Goal: Information Seeking & Learning: Learn about a topic

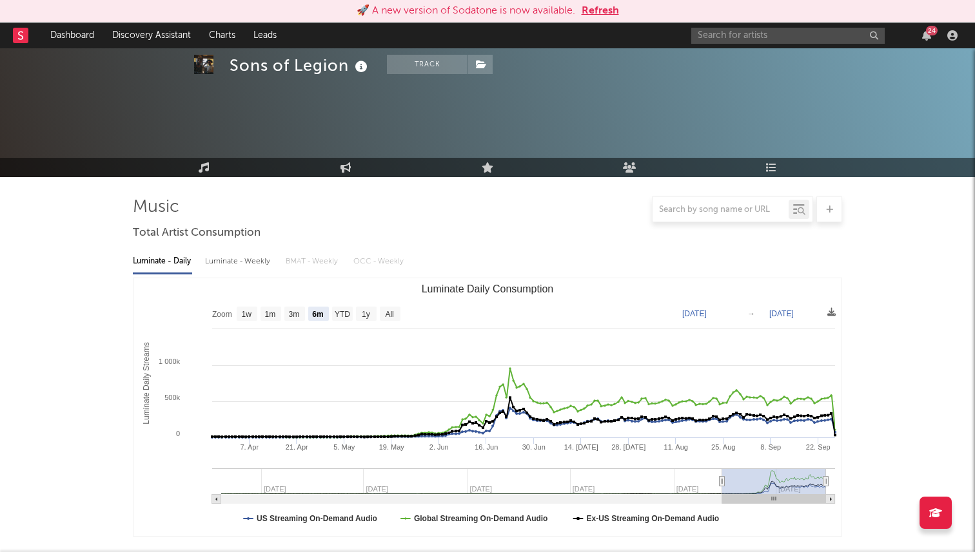
select select "6m"
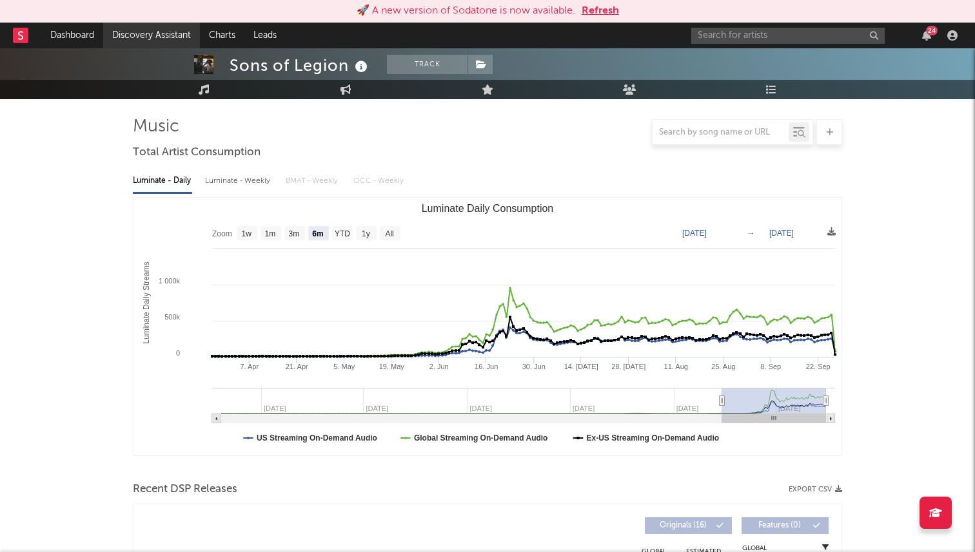
click at [168, 39] on link "Discovery Assistant" at bounding box center [151, 36] width 97 height 26
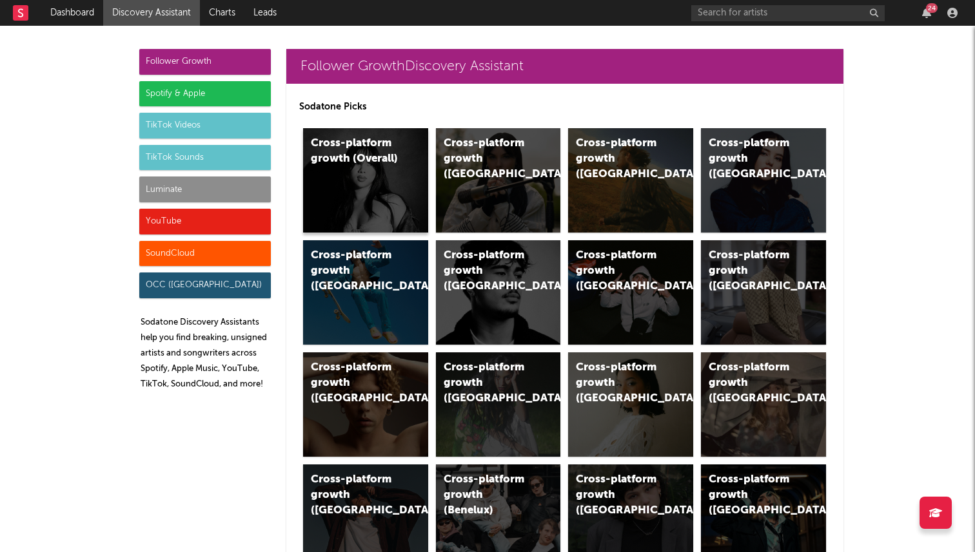
click at [328, 190] on div "Cross-platform growth (Overall)" at bounding box center [365, 180] width 125 height 104
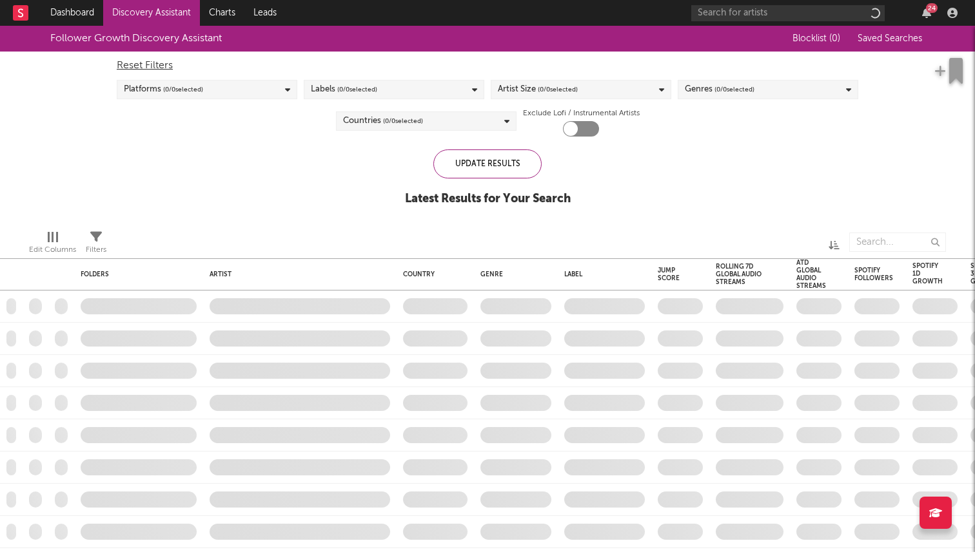
checkbox input "true"
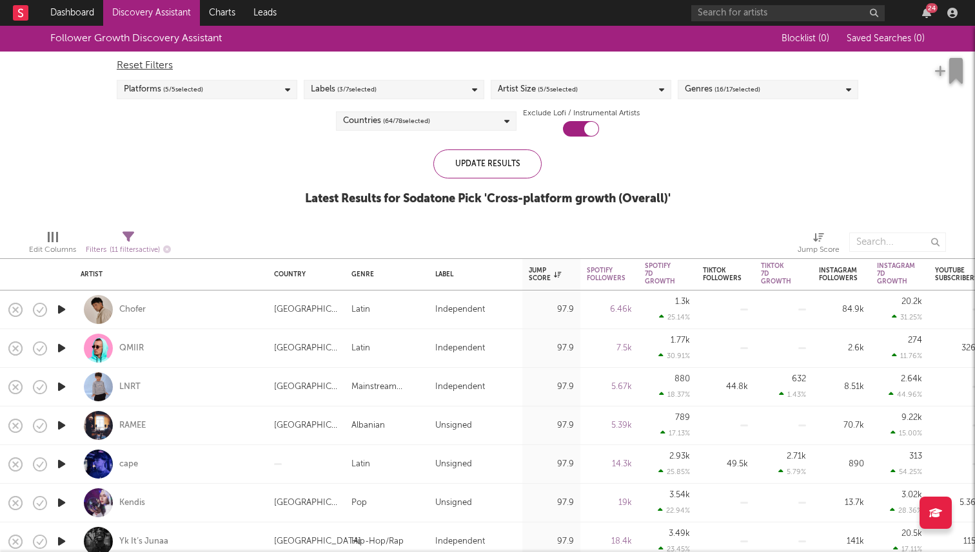
click at [592, 88] on div "Artist Size ( 5 / 5 selected)" at bounding box center [580, 89] width 180 height 19
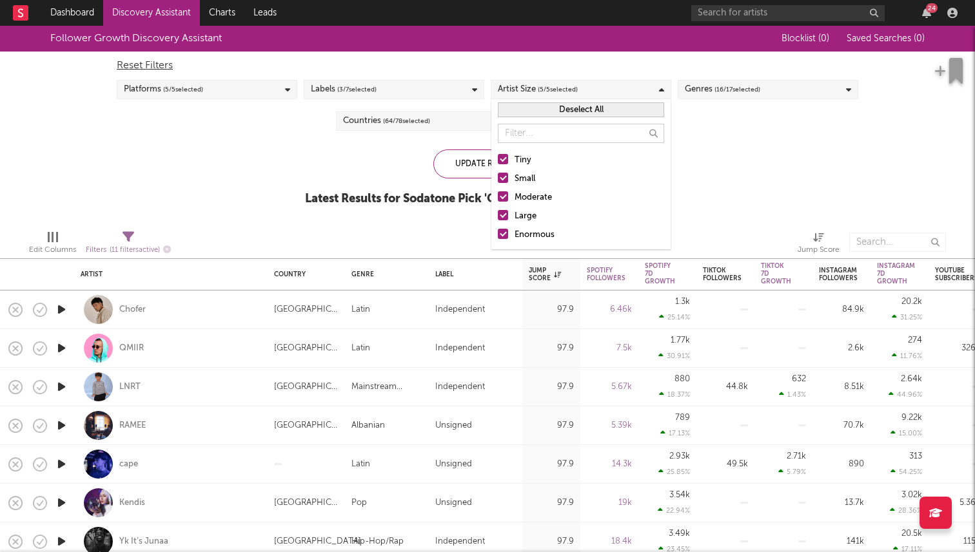
click at [504, 213] on div at bounding box center [503, 215] width 10 height 10
click at [498, 213] on input "Large" at bounding box center [498, 216] width 0 height 15
click at [504, 231] on div at bounding box center [503, 234] width 10 height 10
click at [498, 231] on input "Enormous" at bounding box center [498, 235] width 0 height 15
click at [767, 171] on div "Follower Growth Discovery Assistant Blocklist ( 0 ) Saved Searches ( 0 ) Reset …" at bounding box center [487, 123] width 975 height 194
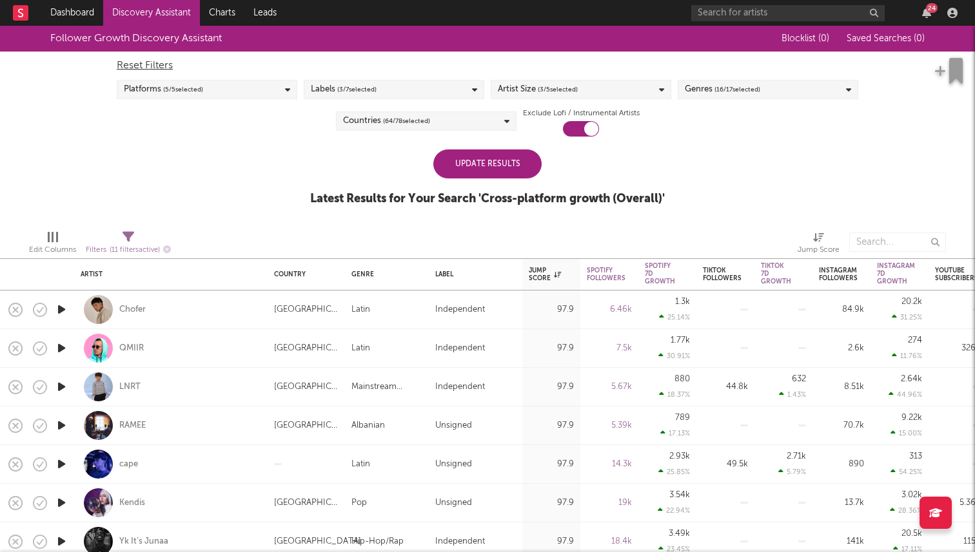
click at [757, 80] on div "Genres ( 16 / 17 selected)" at bounding box center [767, 89] width 180 height 19
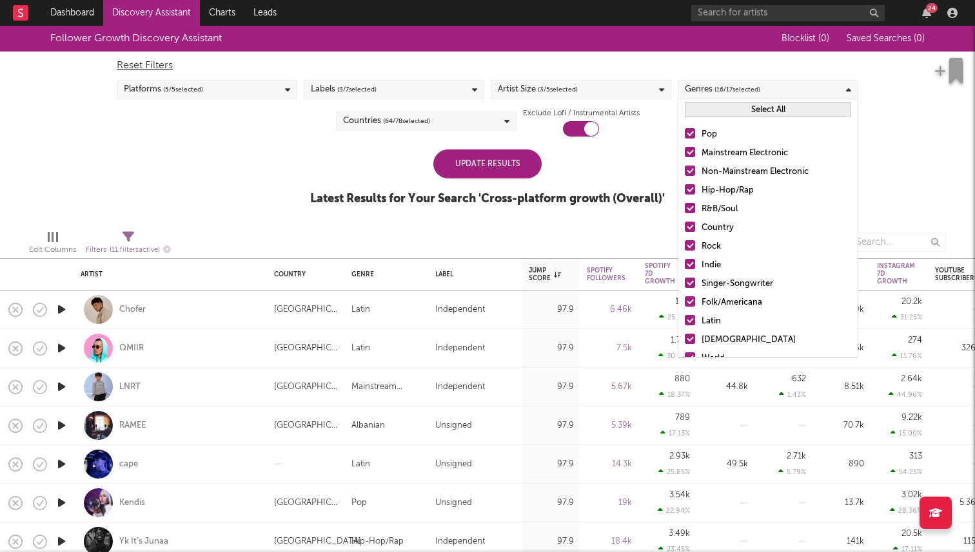
click at [689, 188] on div at bounding box center [690, 189] width 10 height 10
click at [685, 188] on input "Hip-Hop/Rap" at bounding box center [685, 190] width 0 height 15
click at [690, 209] on div at bounding box center [690, 208] width 10 height 10
click at [685, 209] on input "R&B/Soul" at bounding box center [685, 209] width 0 height 15
click at [688, 229] on div at bounding box center [690, 227] width 10 height 10
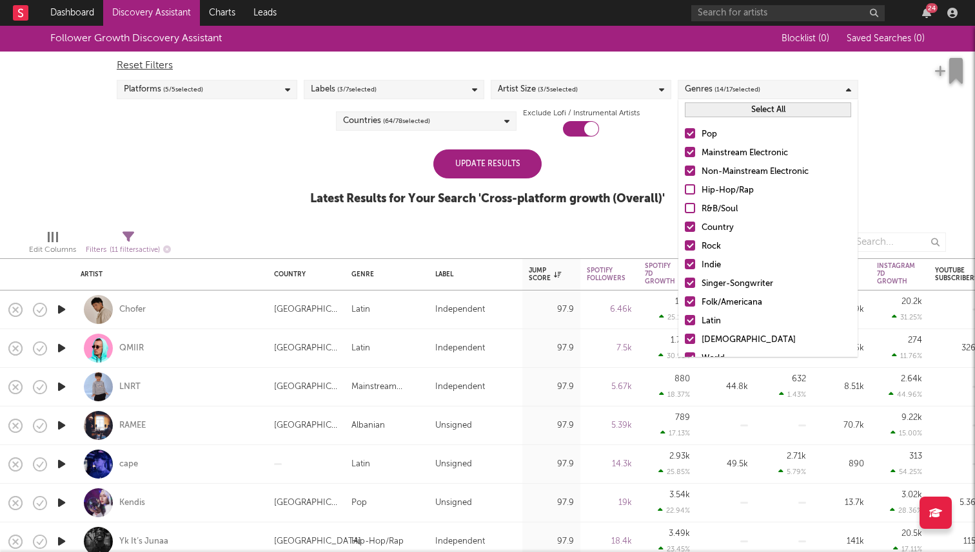
click at [685, 229] on input "Country" at bounding box center [685, 227] width 0 height 15
click at [690, 241] on div at bounding box center [690, 245] width 10 height 10
click at [685, 241] on input "Rock" at bounding box center [685, 246] width 0 height 15
click at [689, 257] on div "Pop Mainstream Electronic Non-Mainstream Electronic Hip-Hop/Rap R&B/Soul Countr…" at bounding box center [767, 284] width 179 height 327
click at [688, 264] on div at bounding box center [690, 264] width 10 height 10
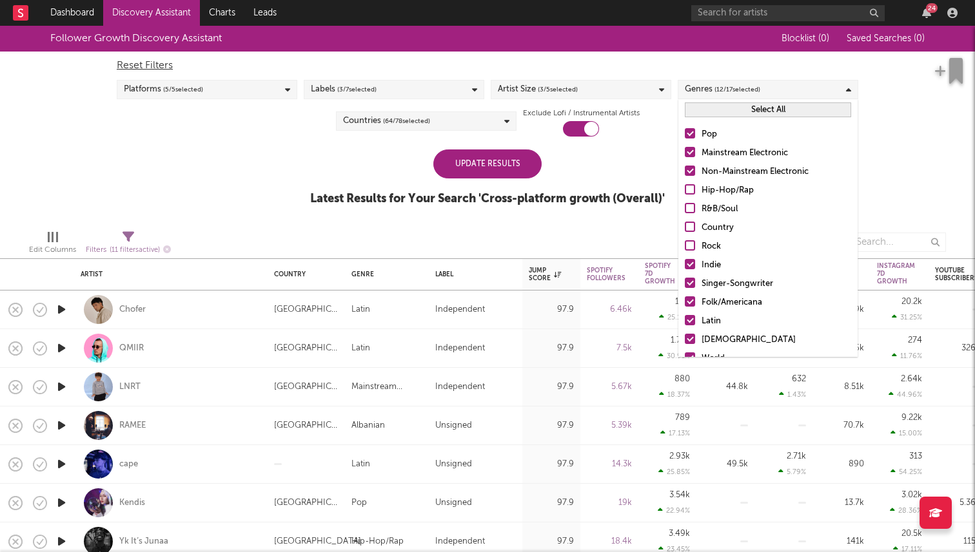
click at [685, 264] on input "Indie" at bounding box center [685, 265] width 0 height 15
click at [689, 262] on div at bounding box center [690, 264] width 10 height 10
click at [685, 262] on input "Indie" at bounding box center [685, 265] width 0 height 15
click at [691, 277] on label "Singer-Songwriter" at bounding box center [768, 284] width 166 height 15
click at [685, 277] on input "Singer-Songwriter" at bounding box center [685, 284] width 0 height 15
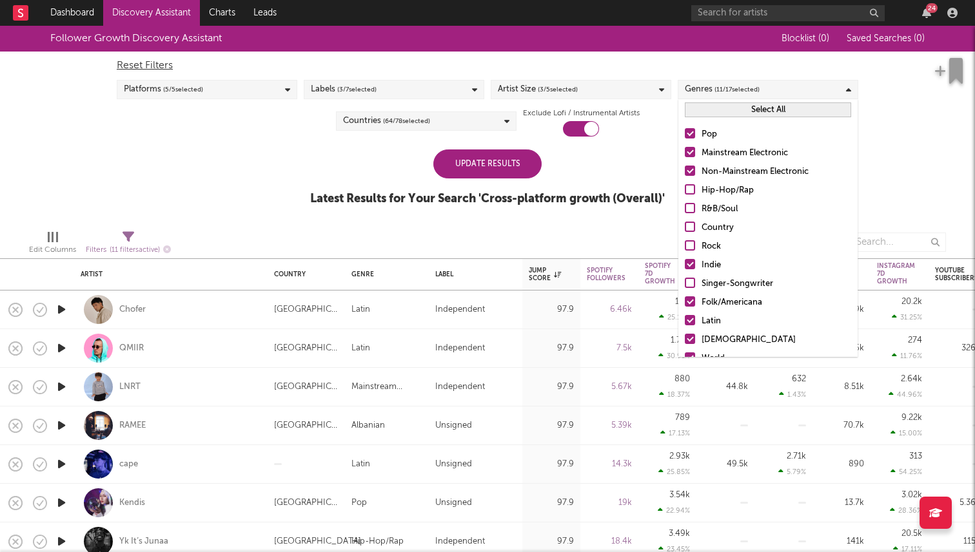
click at [688, 300] on div at bounding box center [690, 301] width 10 height 10
click at [685, 300] on input "Folk/Americana" at bounding box center [685, 302] width 0 height 15
click at [692, 323] on div at bounding box center [690, 320] width 10 height 10
click at [685, 323] on input "Latin" at bounding box center [685, 321] width 0 height 15
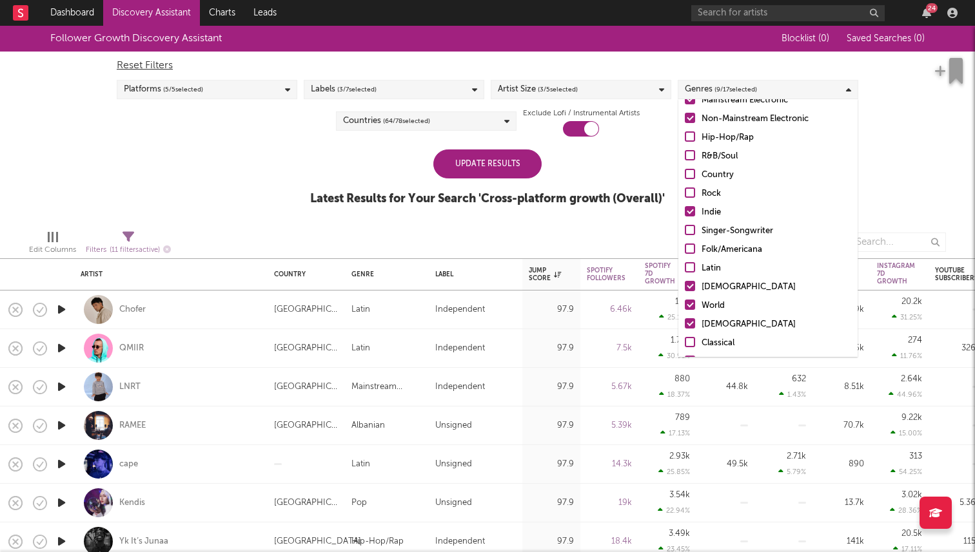
scroll to position [55, 0]
click at [688, 285] on div at bounding box center [690, 284] width 10 height 10
click at [685, 285] on input "African" at bounding box center [685, 285] width 0 height 15
click at [690, 309] on label "World" at bounding box center [768, 303] width 166 height 15
click at [685, 309] on input "World" at bounding box center [685, 303] width 0 height 15
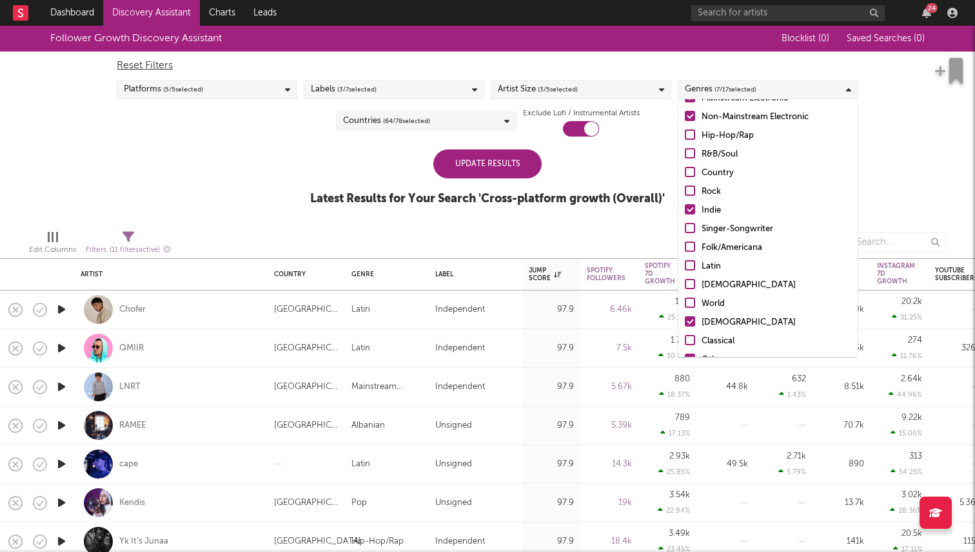
click at [692, 331] on div "Pop Mainstream Electronic Non-Mainstream Electronic Hip-Hop/Rap R&B/Soul Countr…" at bounding box center [767, 229] width 179 height 327
click at [691, 324] on div at bounding box center [690, 321] width 10 height 10
click at [685, 324] on input "Christian" at bounding box center [685, 322] width 0 height 15
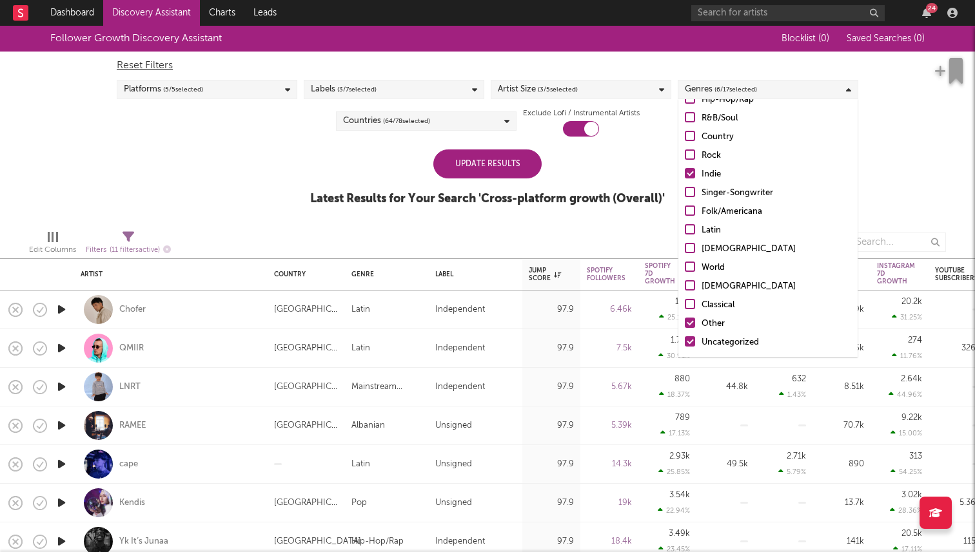
click at [694, 320] on div at bounding box center [690, 323] width 10 height 10
click at [685, 320] on input "Other" at bounding box center [685, 323] width 0 height 15
click at [692, 340] on div at bounding box center [690, 341] width 10 height 10
click at [685, 340] on input "Uncategorized" at bounding box center [685, 342] width 0 height 15
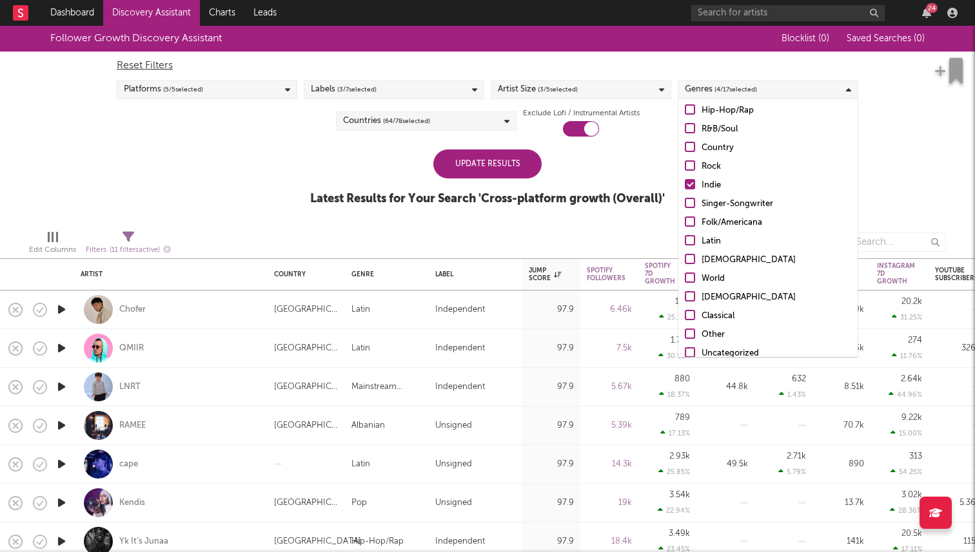
scroll to position [82, 0]
click at [692, 298] on div at bounding box center [690, 294] width 10 height 10
click at [685, 298] on input "Christian" at bounding box center [685, 295] width 0 height 15
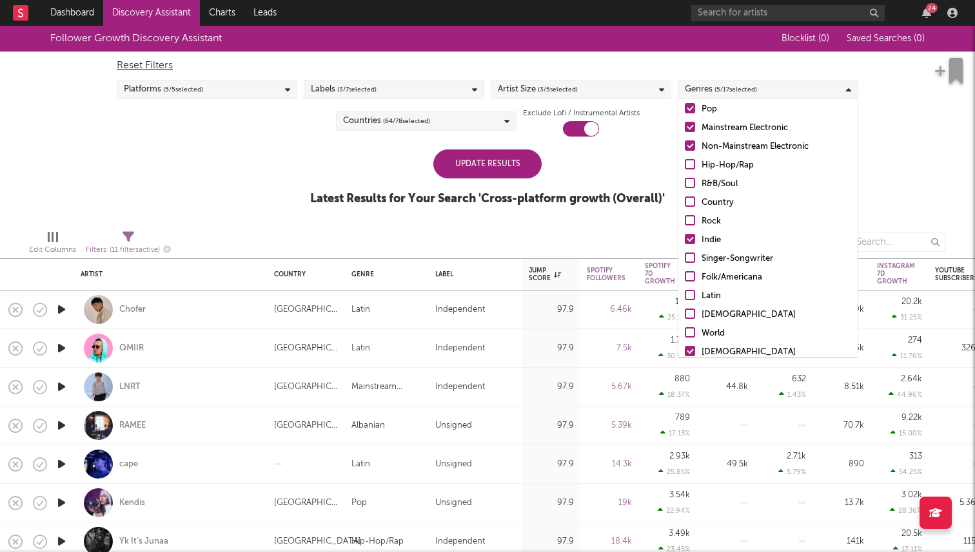
scroll to position [23, 0]
click at [693, 219] on div at bounding box center [690, 222] width 10 height 10
click at [685, 219] on input "Rock" at bounding box center [685, 223] width 0 height 15
click at [689, 202] on div at bounding box center [690, 204] width 10 height 10
click at [685, 202] on input "Country" at bounding box center [685, 204] width 0 height 15
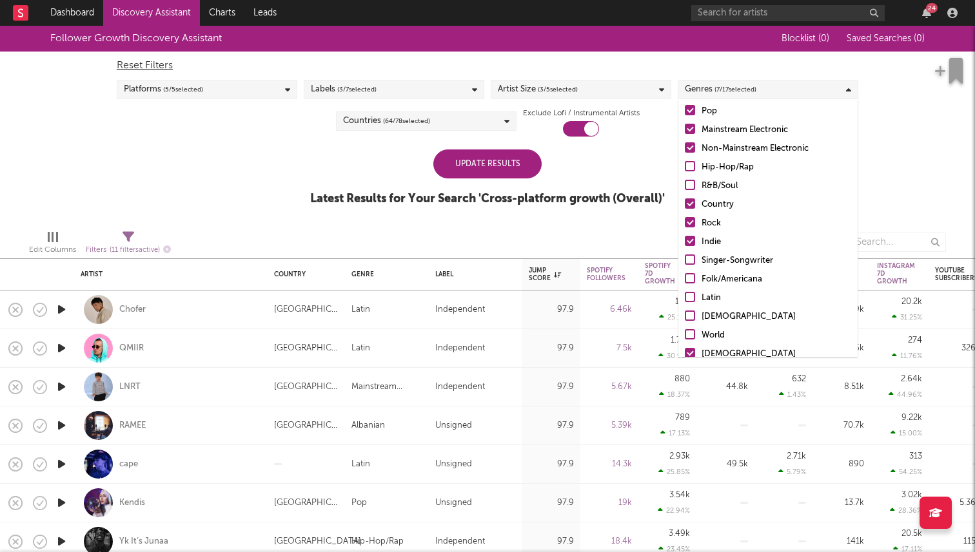
click at [697, 130] on label "Mainstream Electronic" at bounding box center [768, 129] width 166 height 15
click at [685, 130] on input "Mainstream Electronic" at bounding box center [685, 129] width 0 height 15
click at [692, 144] on div at bounding box center [690, 147] width 10 height 10
click at [685, 144] on input "Non-Mainstream Electronic" at bounding box center [685, 148] width 0 height 15
click at [692, 106] on div at bounding box center [690, 110] width 10 height 10
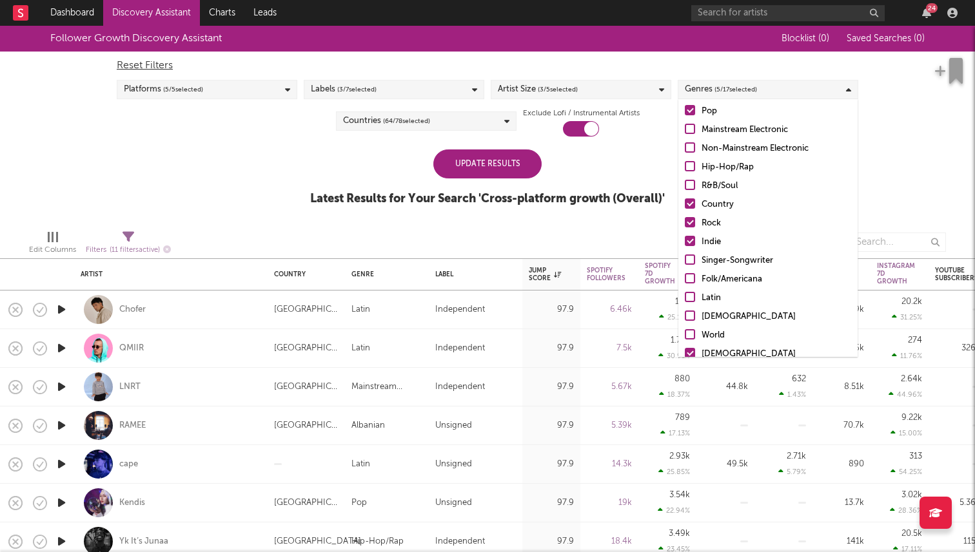
click at [685, 106] on input "Pop" at bounding box center [685, 111] width 0 height 15
click at [448, 122] on div "Countries ( 64 / 78 selected)" at bounding box center [426, 121] width 180 height 19
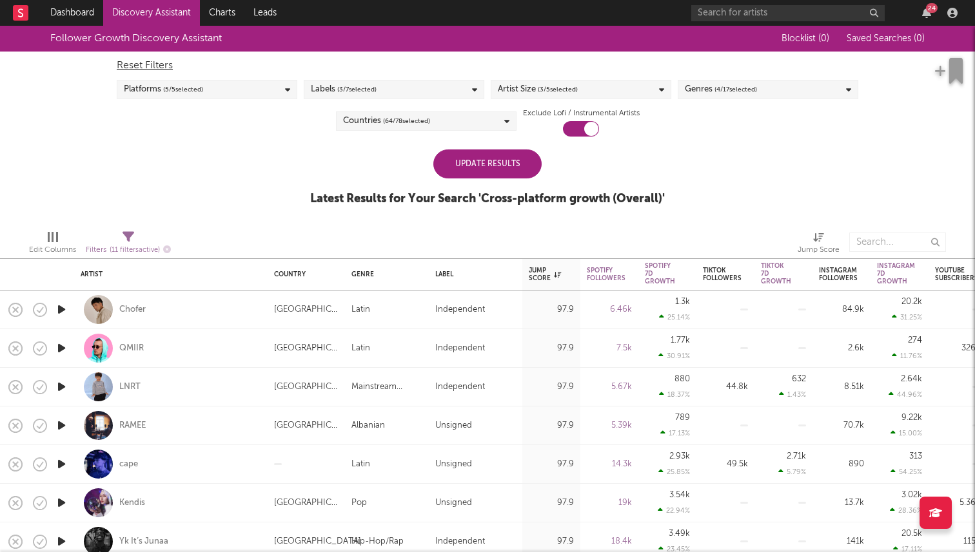
click at [266, 147] on div "Follower Growth Discovery Assistant Blocklist ( 0 ) Saved Searches ( 0 ) Reset …" at bounding box center [487, 123] width 975 height 194
click at [452, 159] on div "Update Results" at bounding box center [487, 164] width 108 height 29
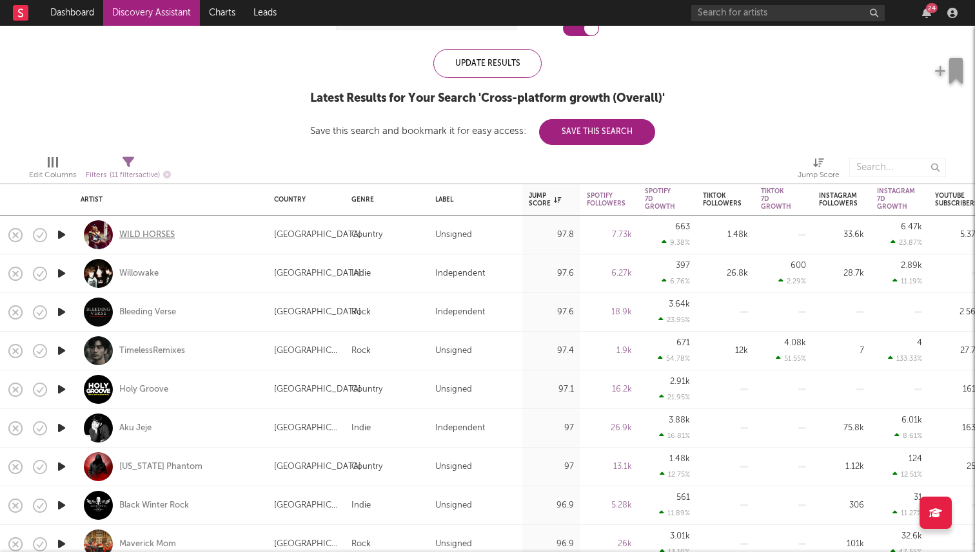
click at [160, 236] on div "WILD HORSES" at bounding box center [146, 235] width 55 height 12
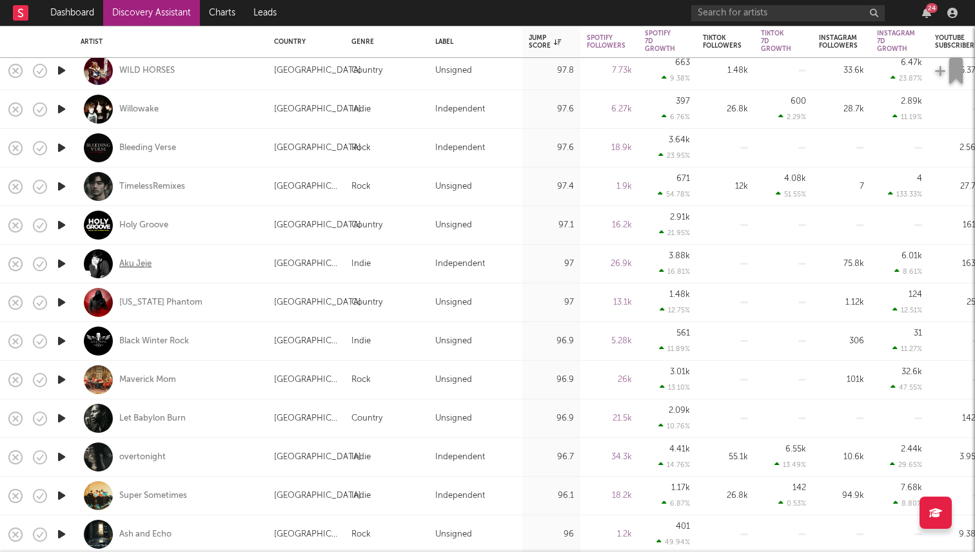
click at [145, 262] on div "Aku Jeje" at bounding box center [135, 264] width 32 height 12
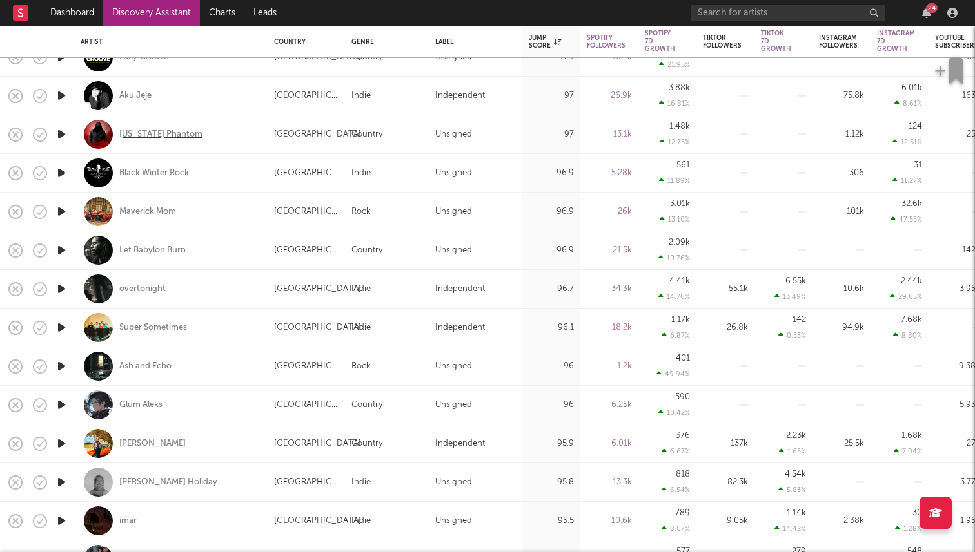
click at [157, 135] on div "Georgia Phantom" at bounding box center [160, 135] width 83 height 12
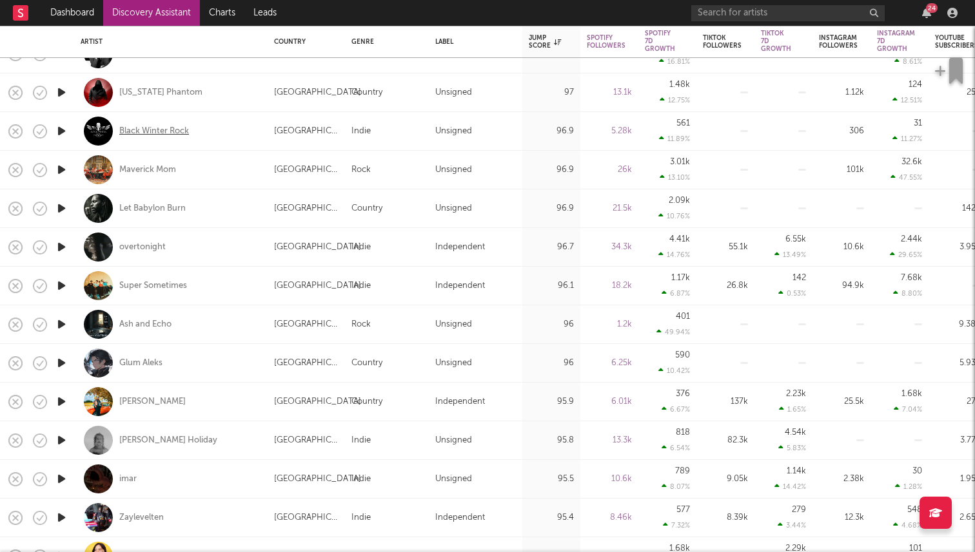
click at [165, 132] on div "Black Winter Rock" at bounding box center [154, 132] width 70 height 12
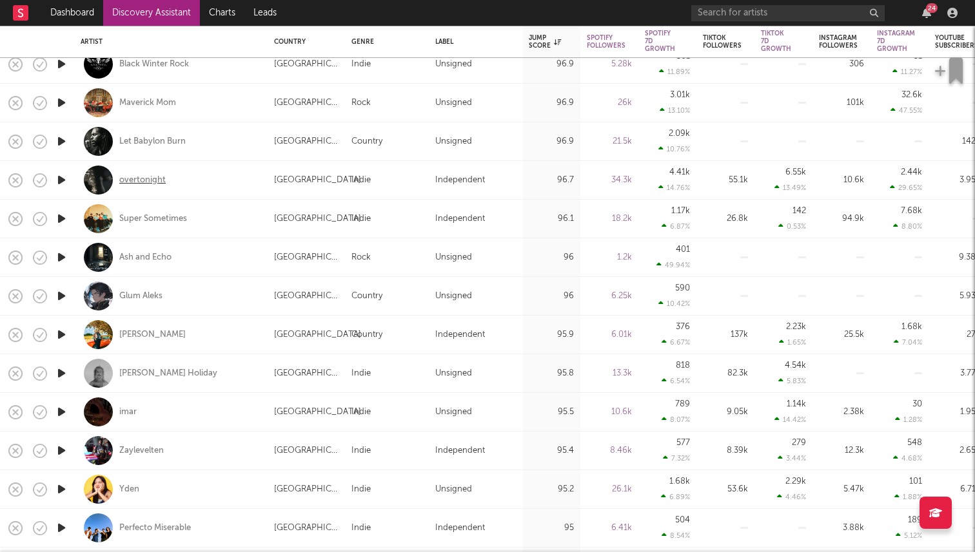
click at [156, 184] on div "overtonight" at bounding box center [142, 181] width 46 height 12
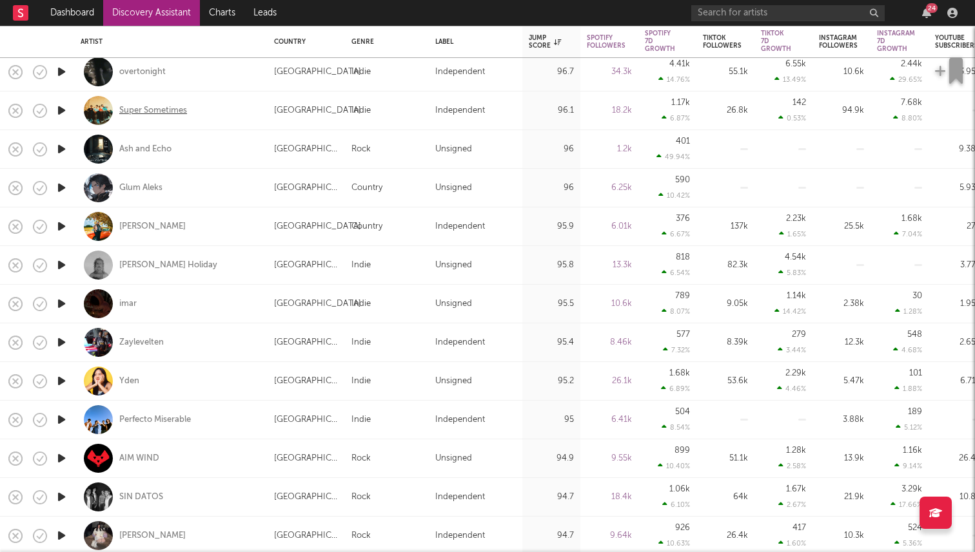
click at [164, 115] on div "Super Sometimes" at bounding box center [153, 111] width 68 height 12
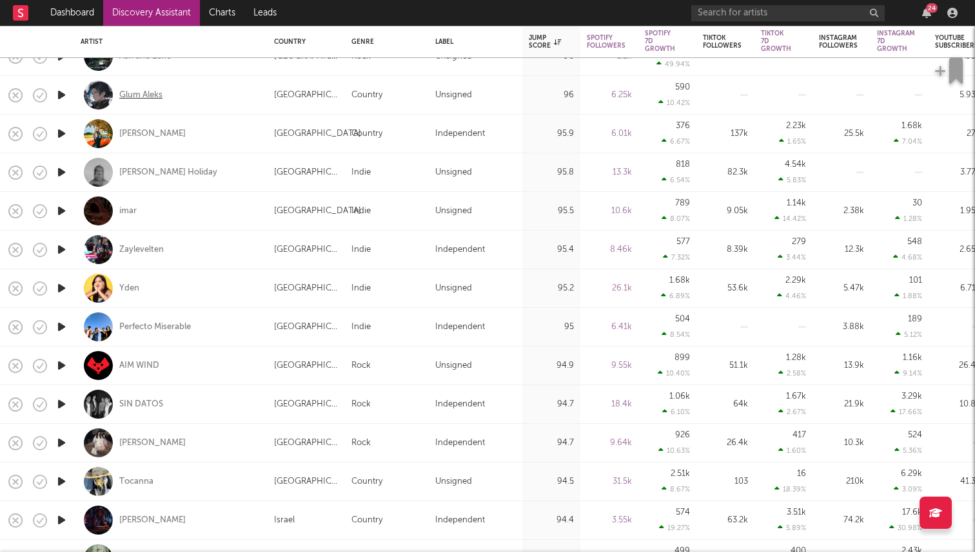
click at [160, 95] on div "Glum Aleks" at bounding box center [140, 96] width 43 height 12
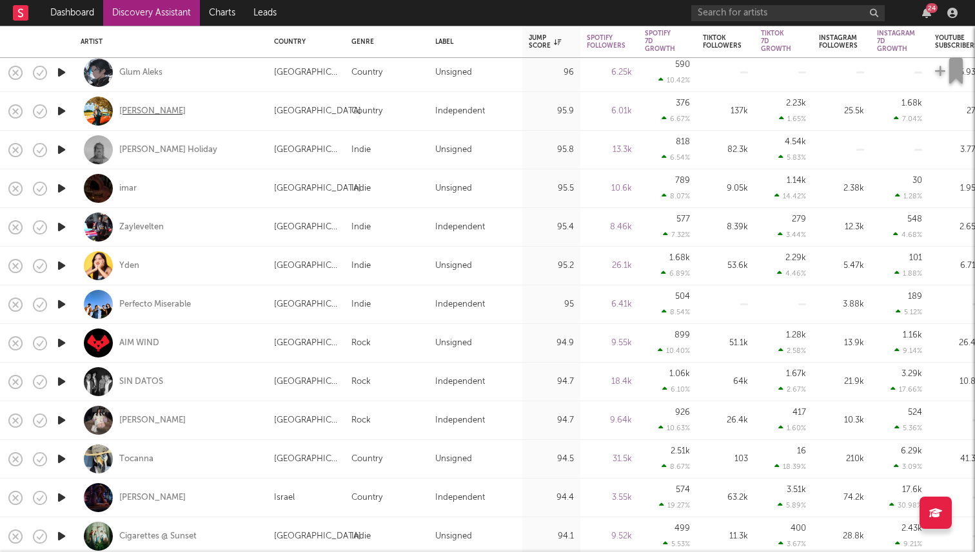
click at [155, 109] on div "[PERSON_NAME]" at bounding box center [152, 112] width 66 height 12
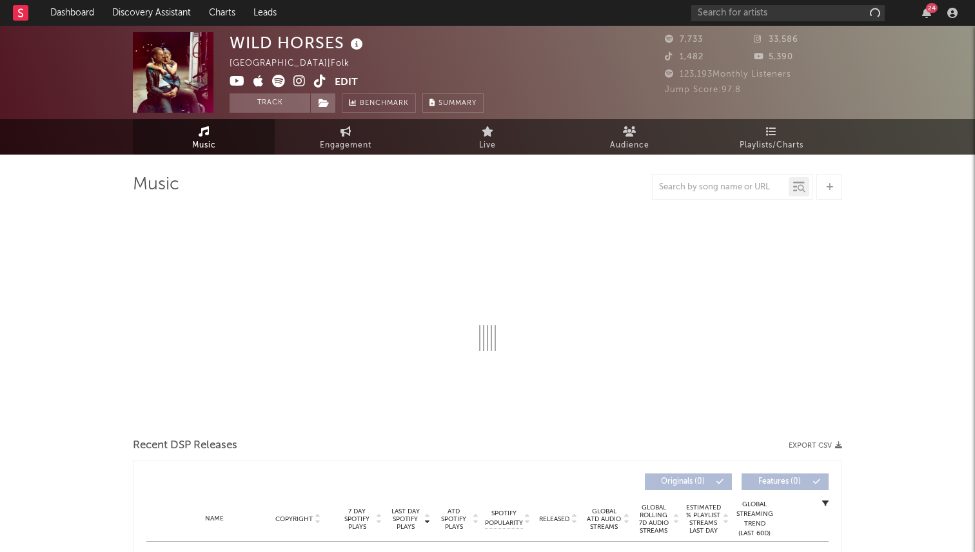
select select "6m"
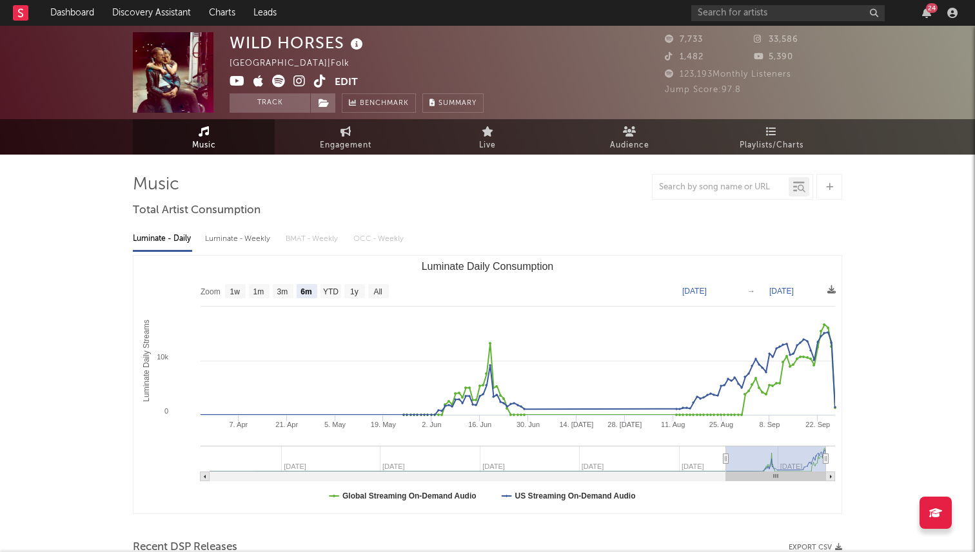
click at [298, 83] on icon at bounding box center [299, 81] width 12 height 13
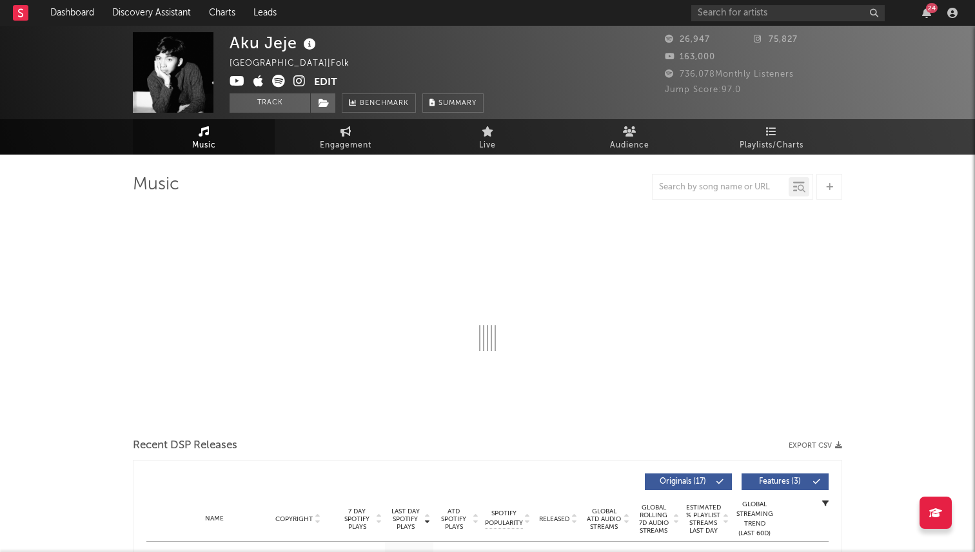
select select "6m"
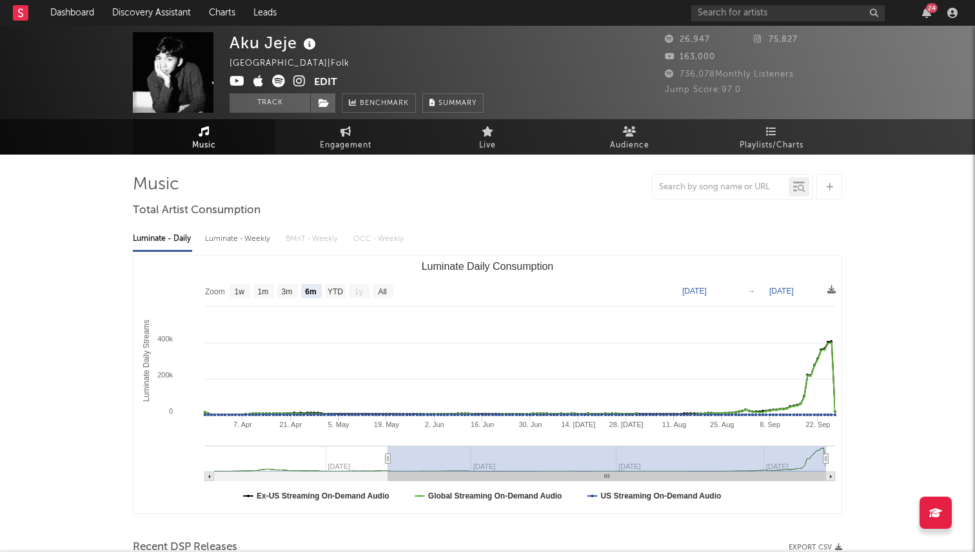
click at [299, 84] on icon at bounding box center [299, 81] width 12 height 13
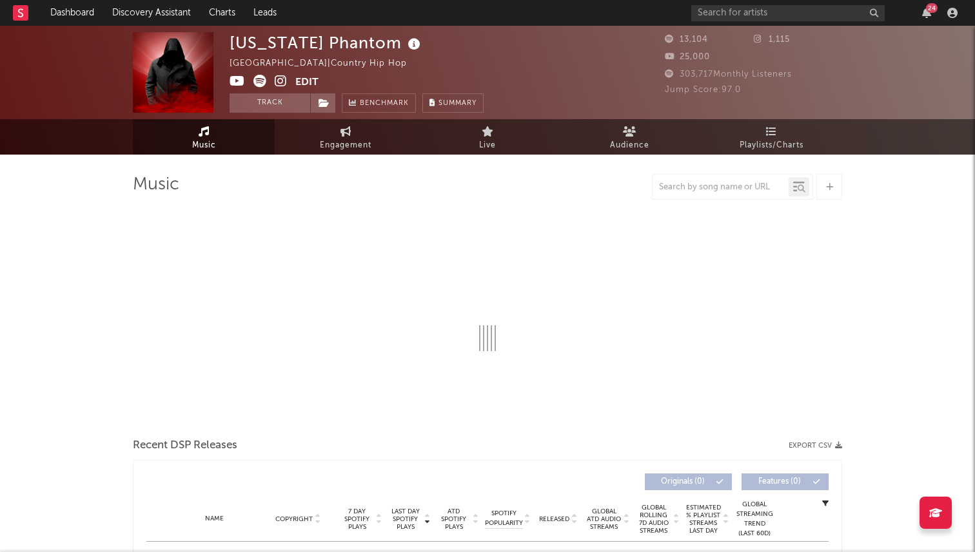
select select "1w"
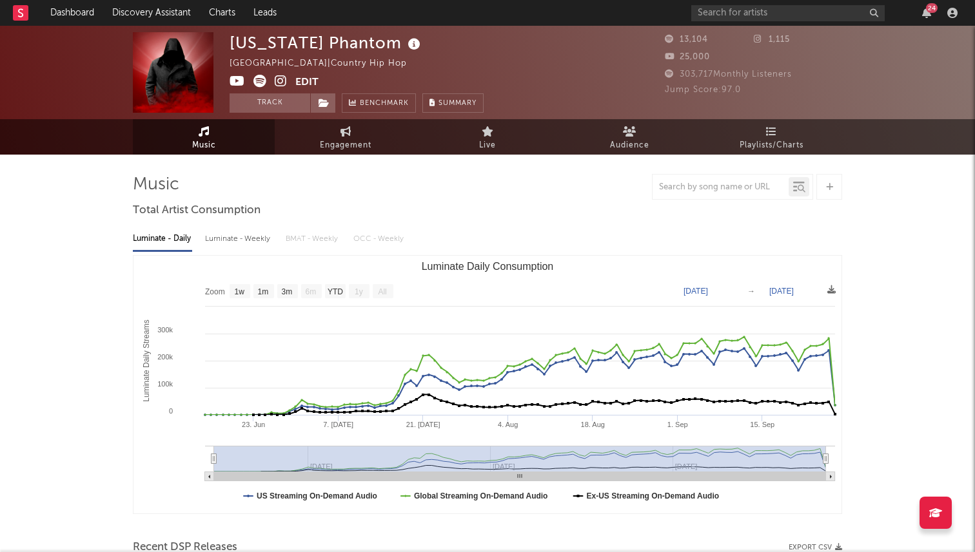
click at [279, 84] on icon at bounding box center [281, 81] width 12 height 13
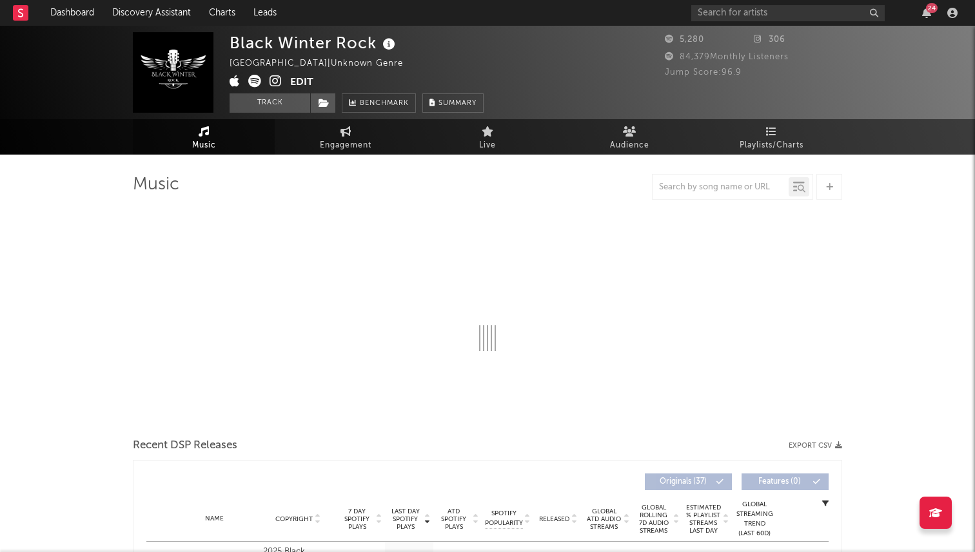
select select "1w"
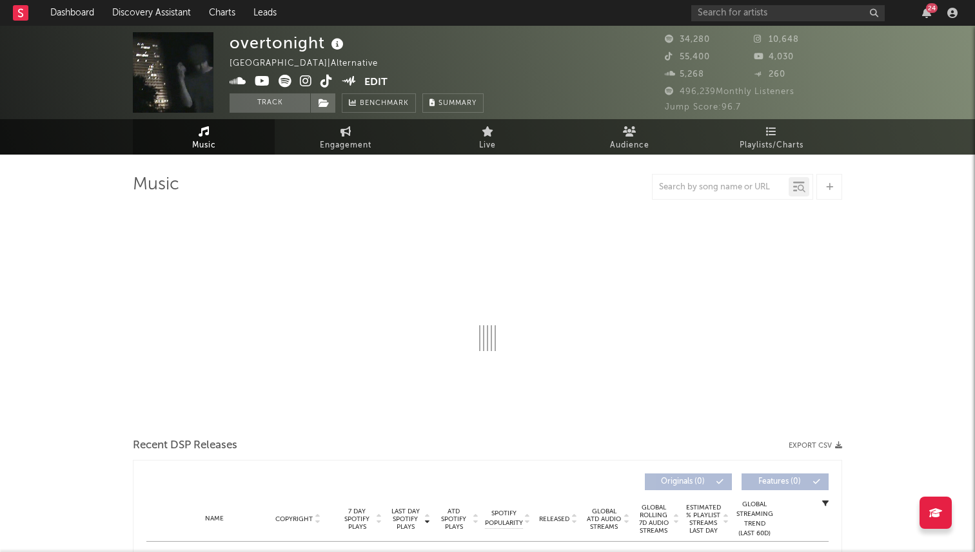
select select "6m"
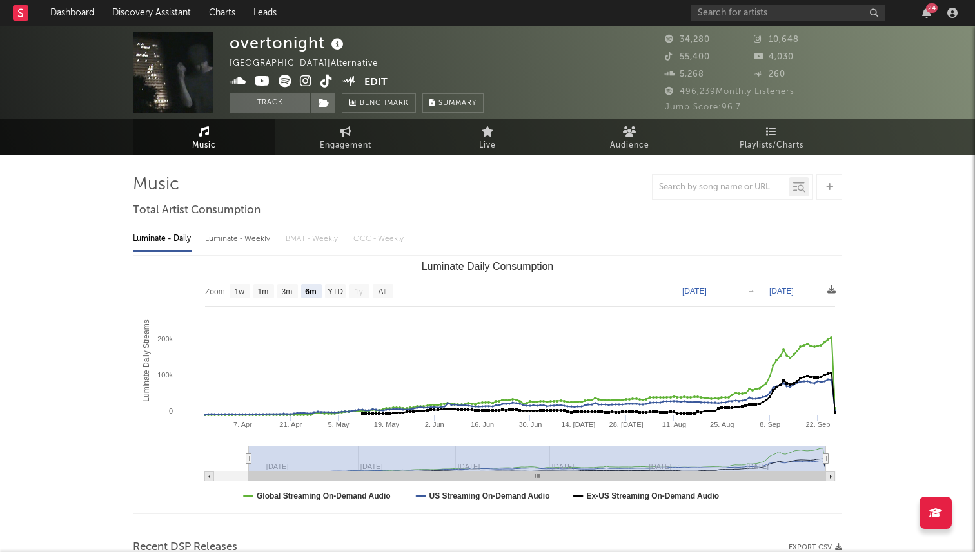
click at [304, 79] on icon at bounding box center [306, 81] width 12 height 13
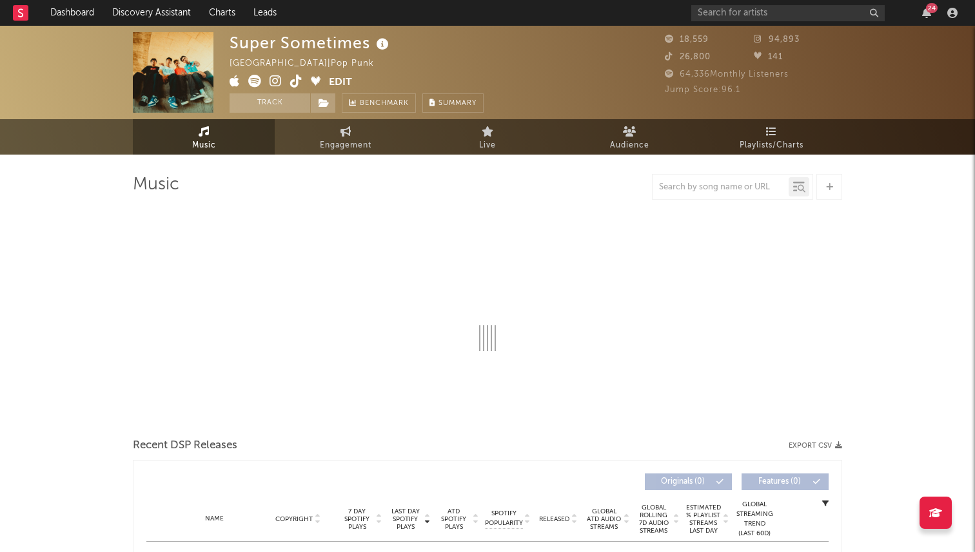
select select "1w"
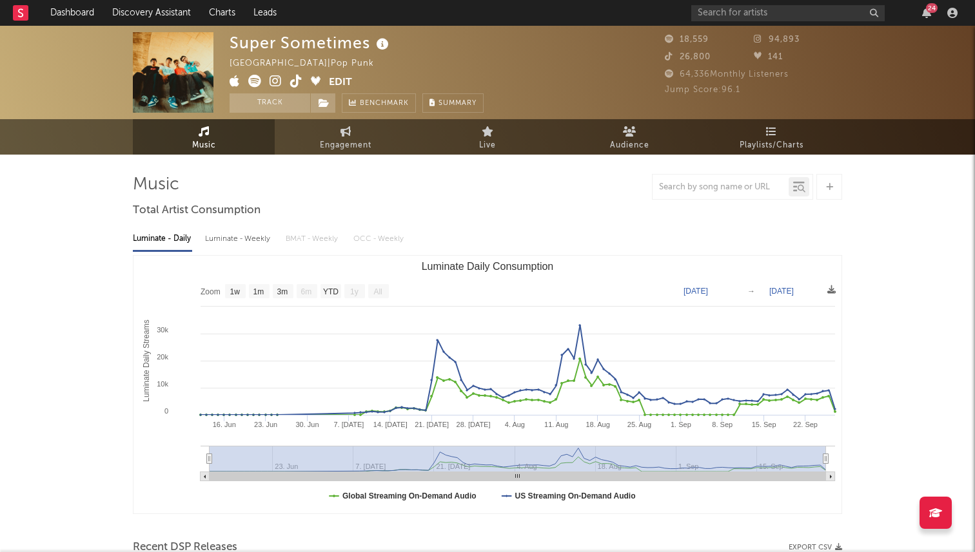
click at [274, 81] on icon at bounding box center [275, 81] width 12 height 13
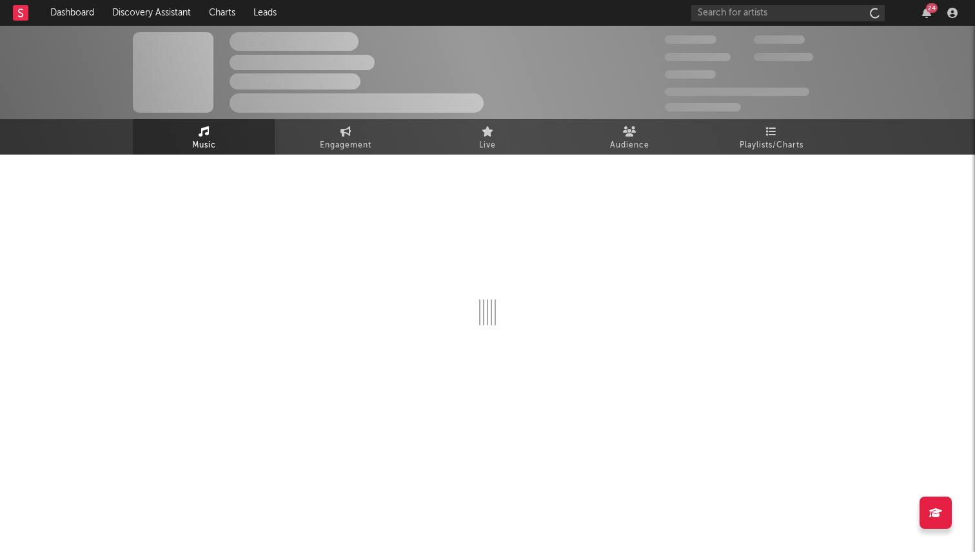
select select "1w"
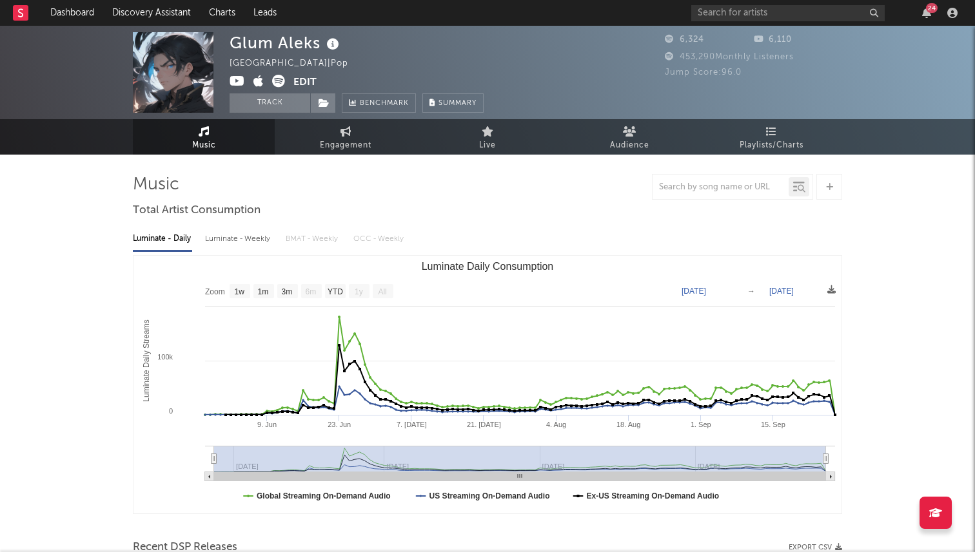
click at [235, 82] on icon at bounding box center [236, 81] width 15 height 13
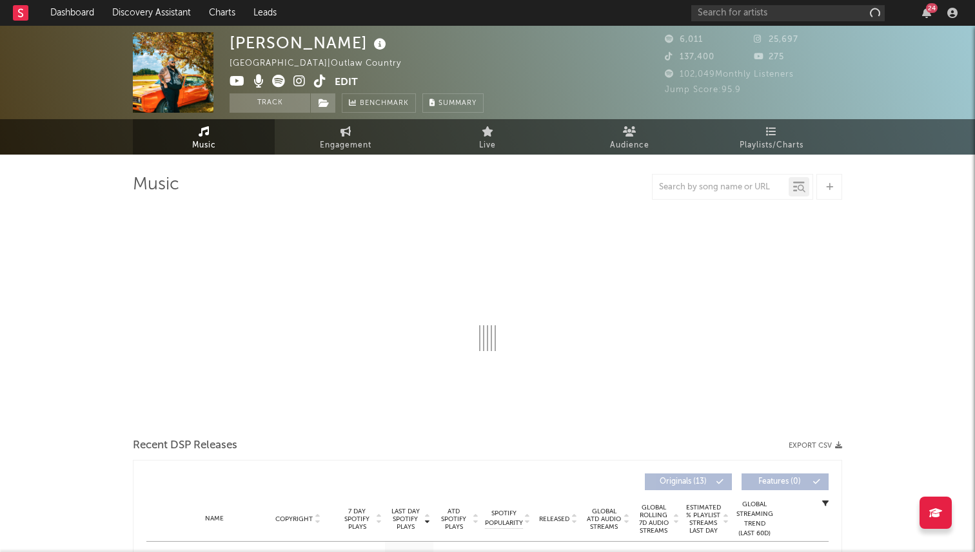
select select "6m"
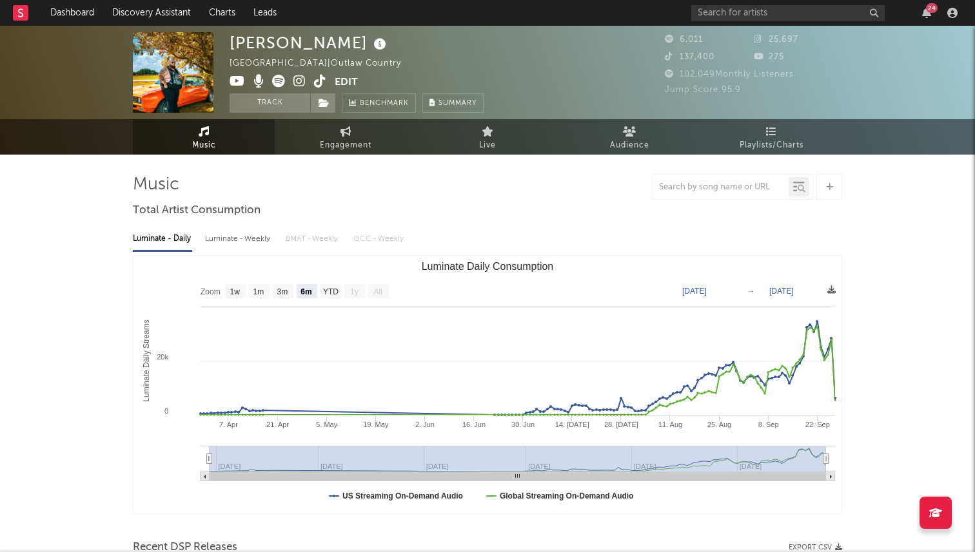
click at [302, 79] on icon at bounding box center [299, 81] width 12 height 13
